Goal: Task Accomplishment & Management: Use online tool/utility

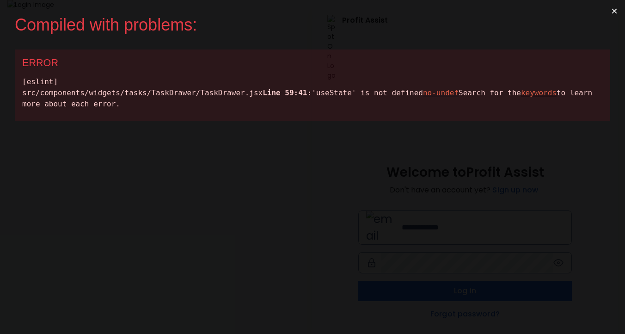
click at [112, 99] on div "[eslint] src/components/widgets/tasks/TaskDrawer/TaskDrawer.jsx Line 59:41: 'us…" at bounding box center [312, 92] width 581 height 33
copy div "useState"
click at [107, 110] on div "[eslint] src/components/widgets/tasks/TaskDrawer/TaskDrawer.jsx Line 59:41: 'us…" at bounding box center [312, 92] width 581 height 33
click at [226, 121] on div "ERROR [eslint] src/components/widgets/tasks/TaskDrawer/TaskDrawer.jsx Line 59:4…" at bounding box center [313, 84] width 596 height 71
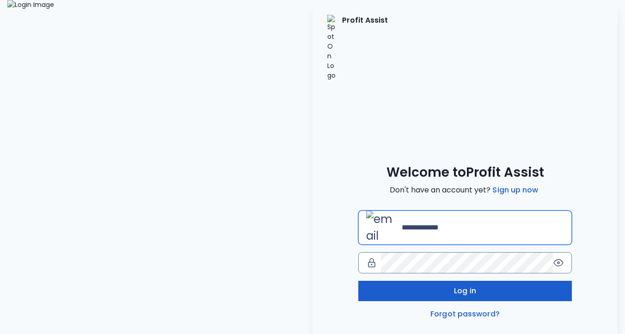
type input "**********"
click at [420, 281] on button "Log in" at bounding box center [465, 291] width 214 height 20
